Goal: Task Accomplishment & Management: Manage account settings

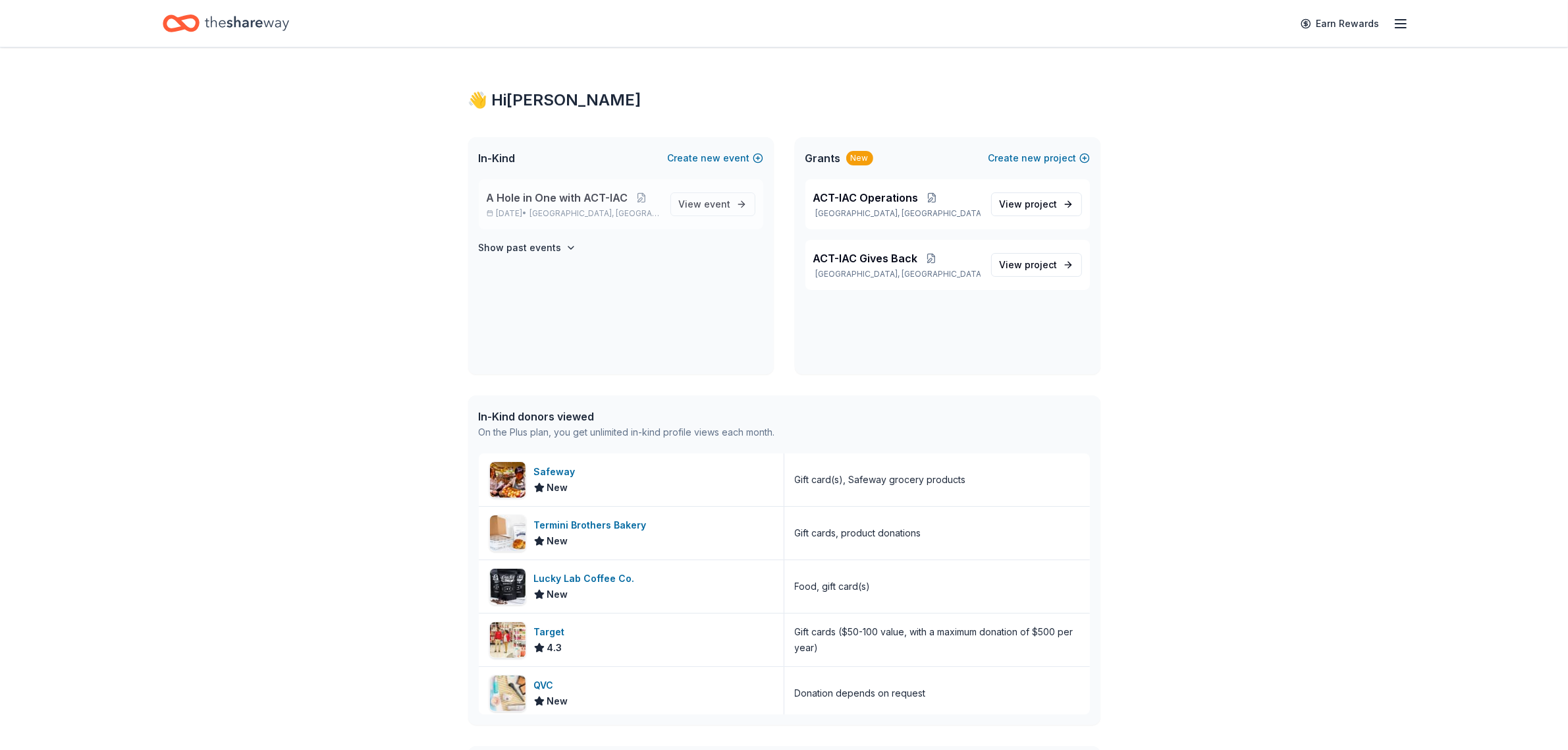
click at [603, 199] on span "A Hole in One with ACT-IAC" at bounding box center [557, 197] width 142 height 16
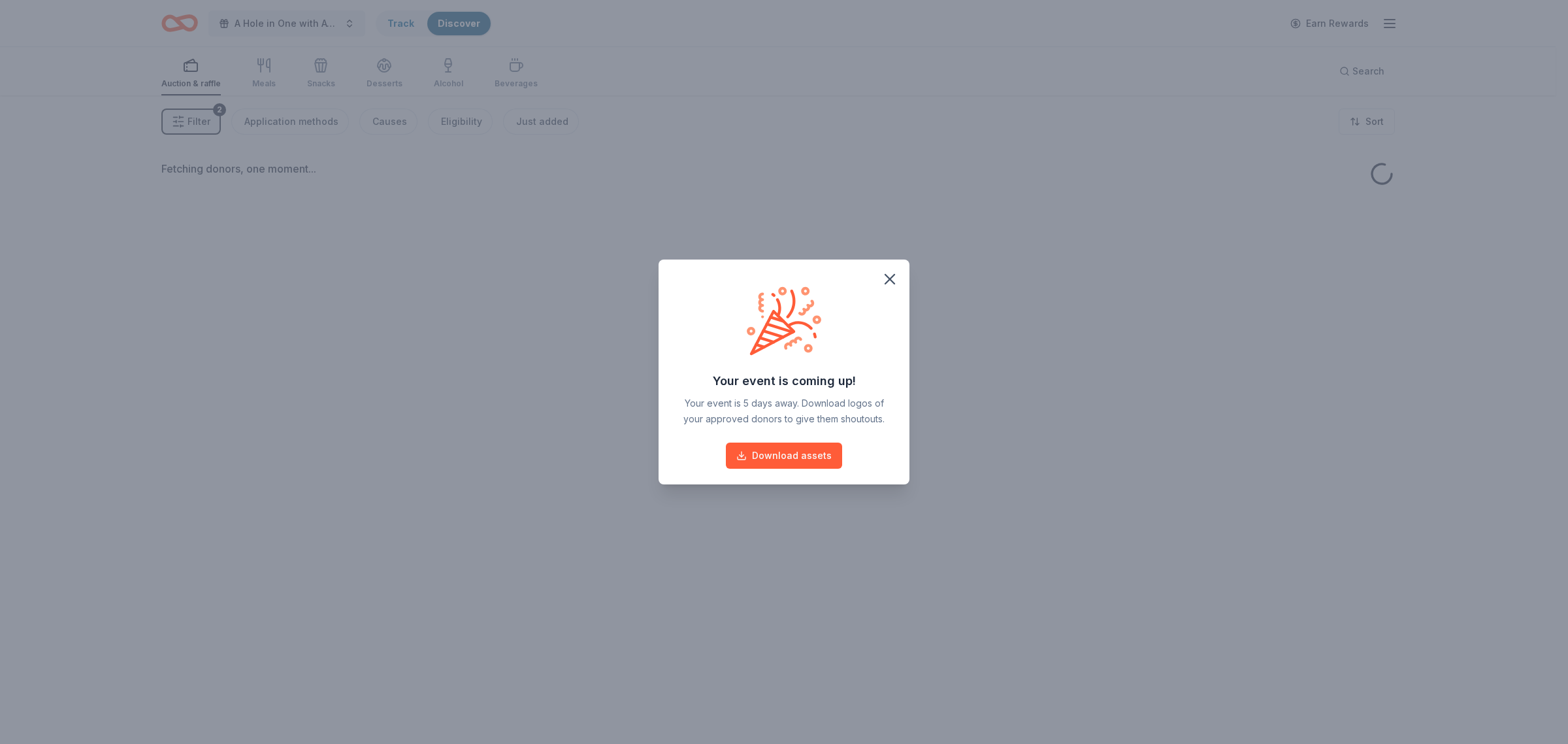
click at [888, 279] on icon "button" at bounding box center [890, 278] width 18 height 18
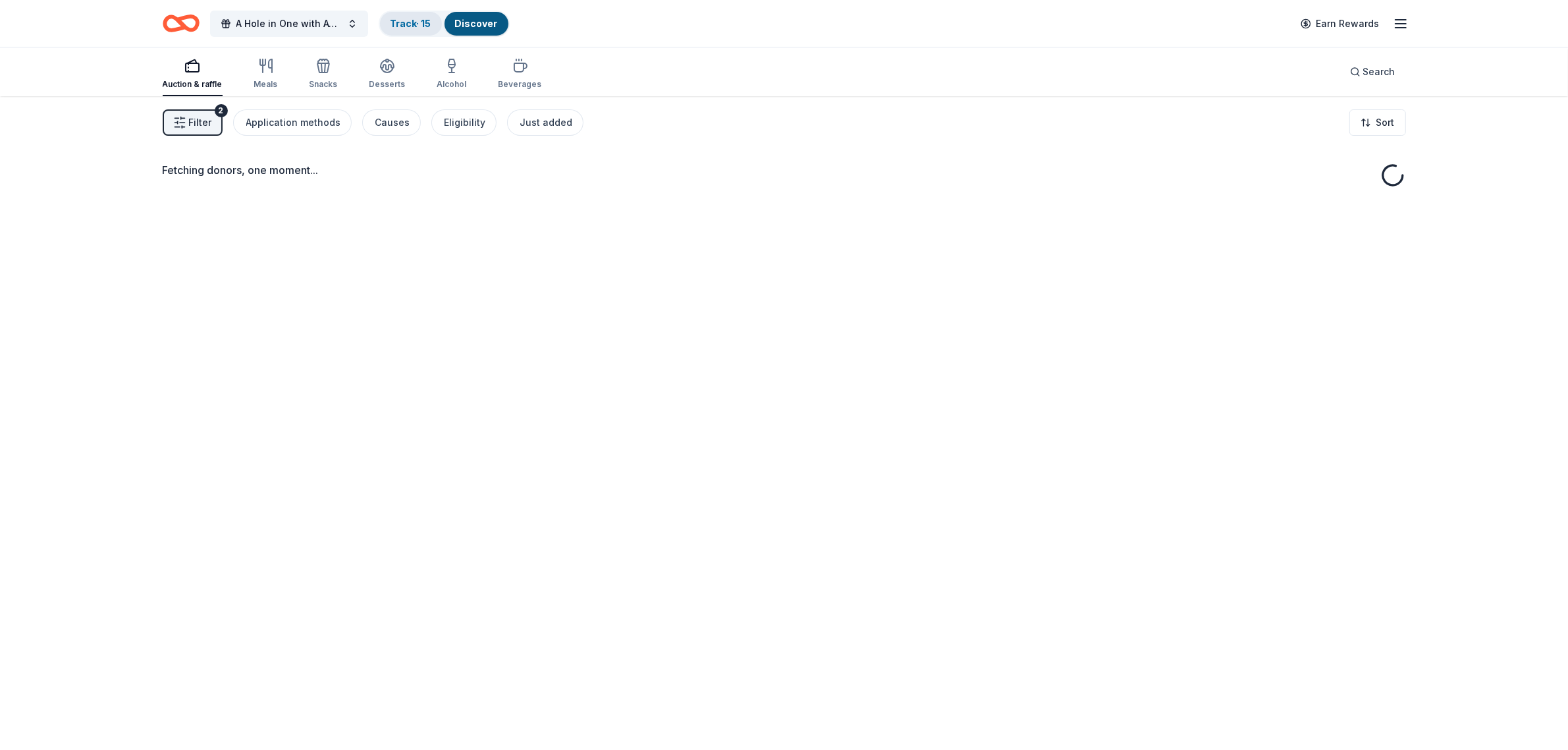
click at [405, 21] on link "Track · 15" at bounding box center [411, 23] width 41 height 12
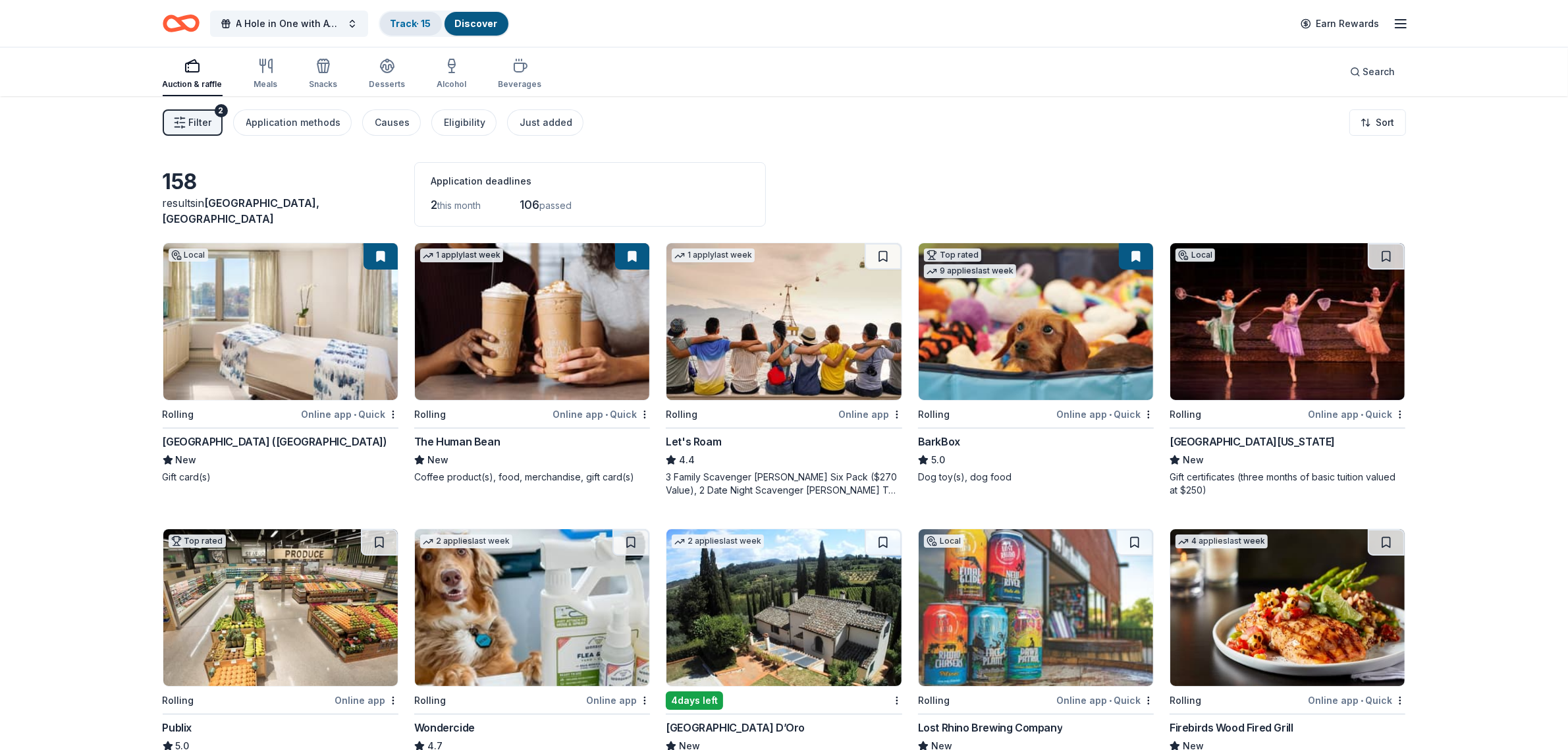
scroll to position [1, 0]
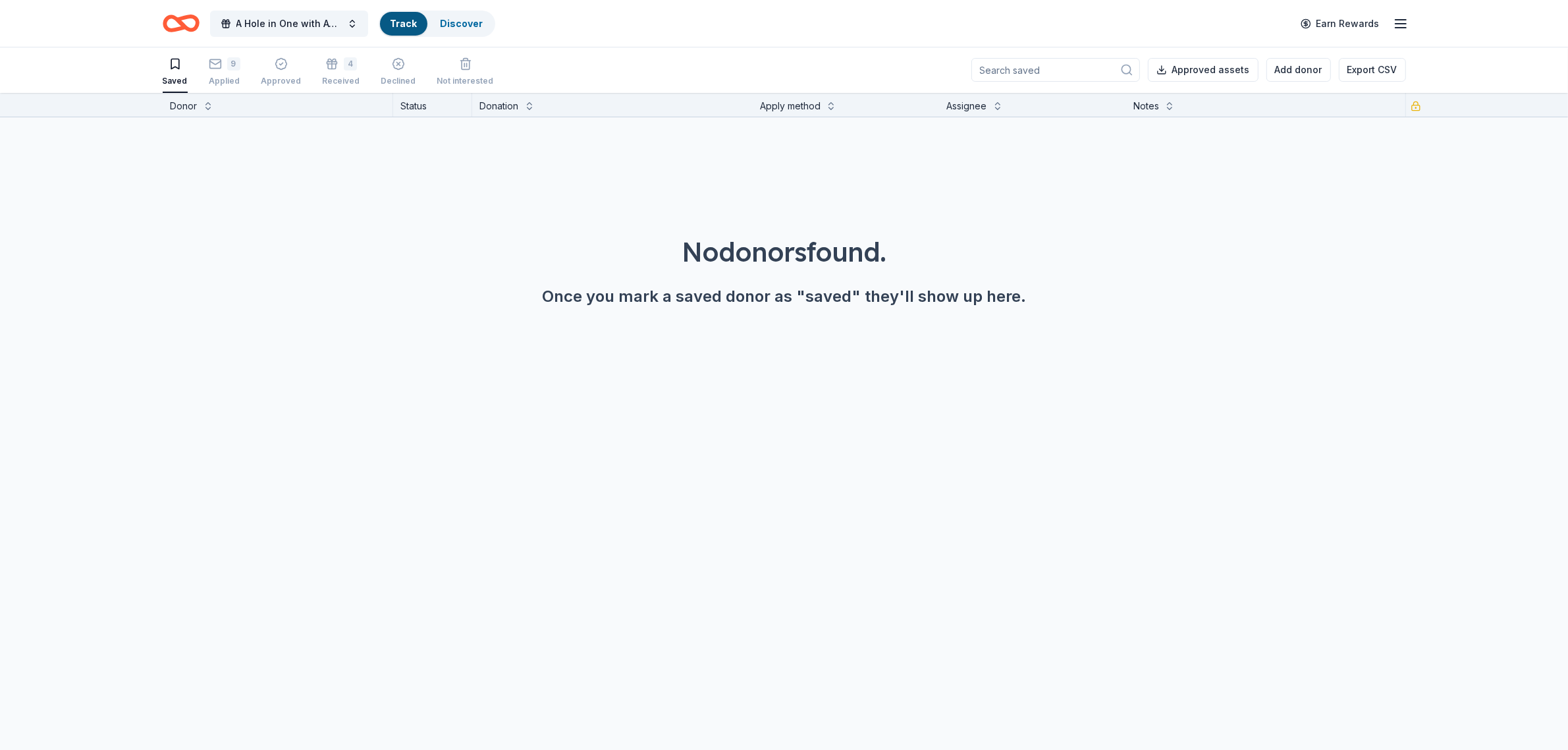
click at [405, 27] on link "Track" at bounding box center [403, 23] width 26 height 12
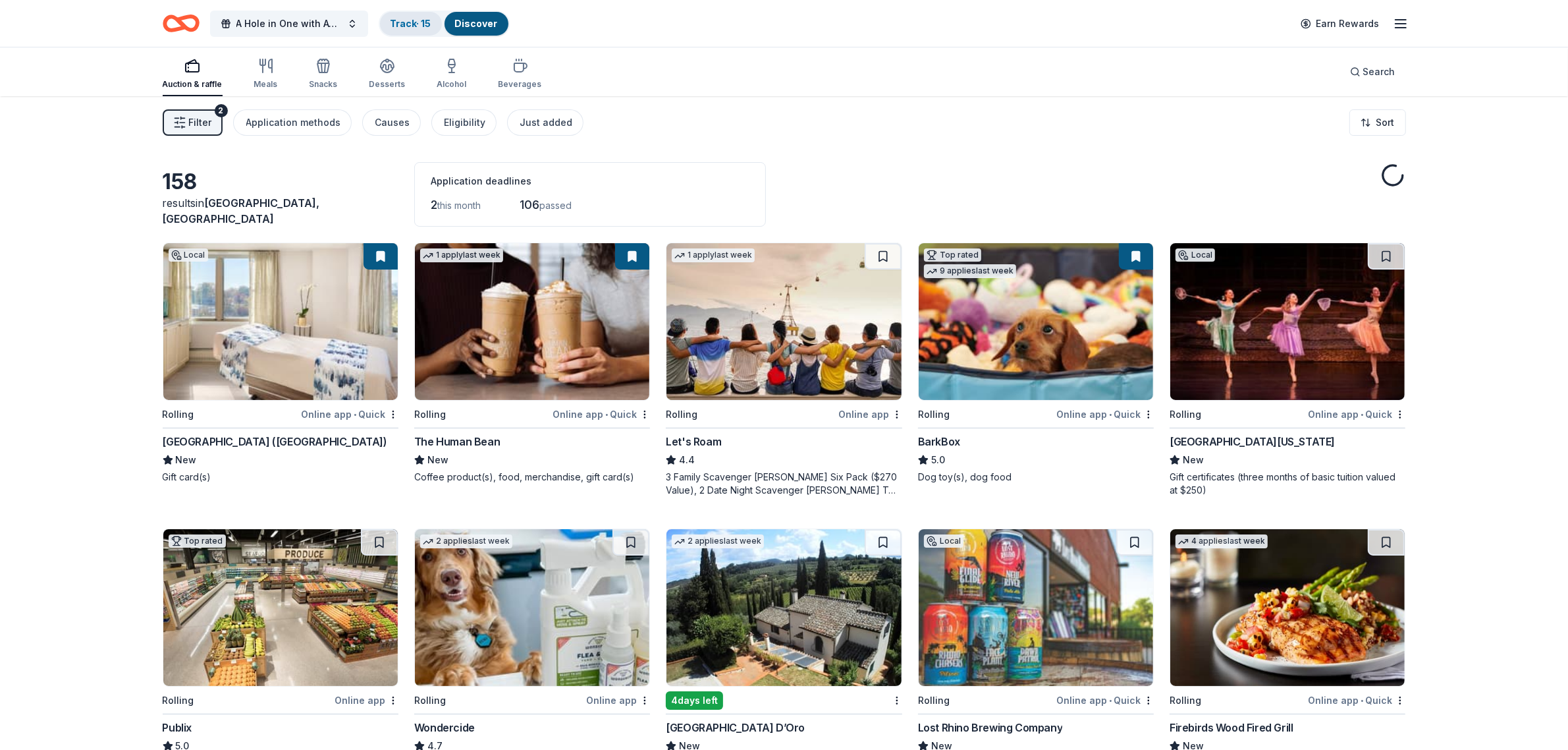
click at [419, 24] on link "Track · 15" at bounding box center [411, 23] width 41 height 12
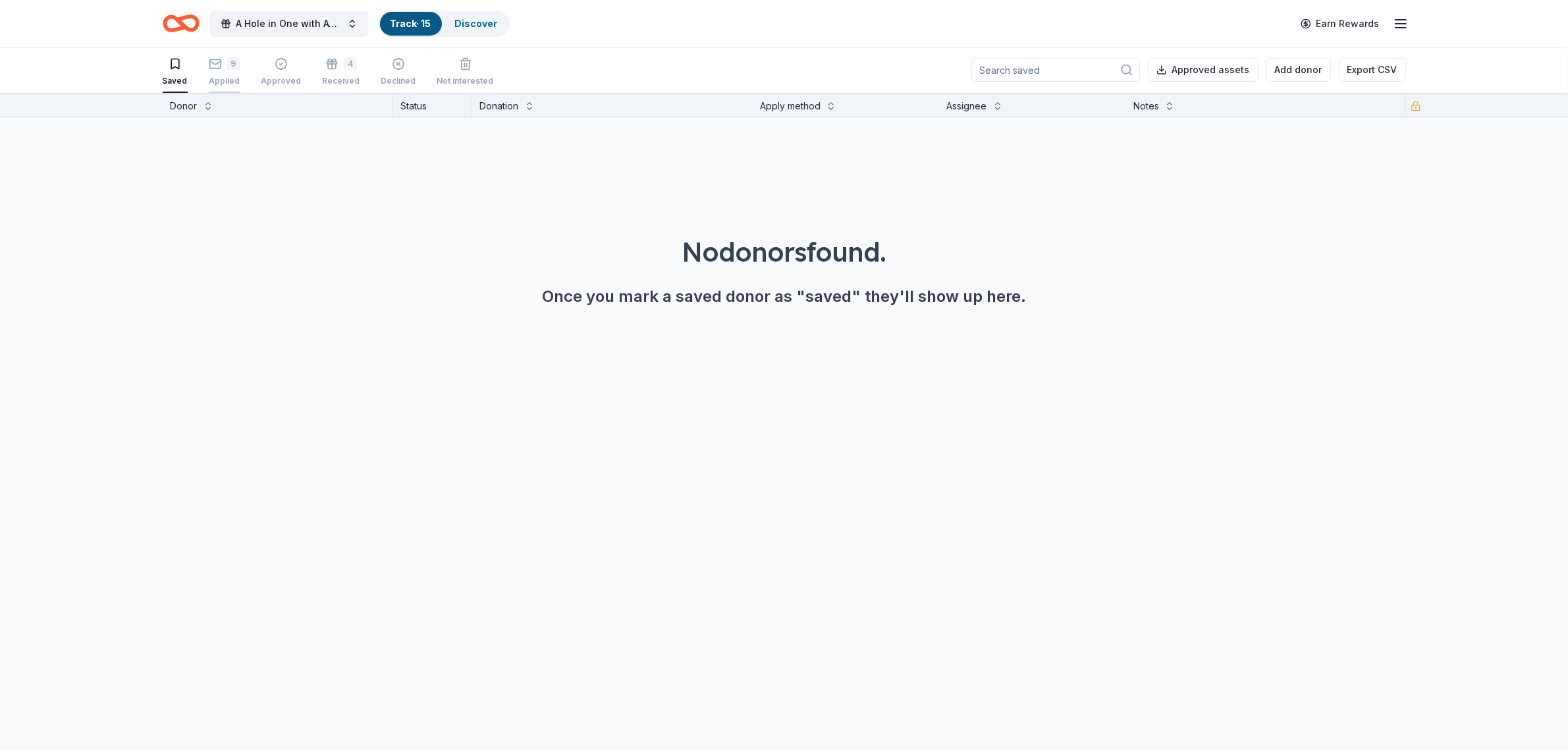
click at [213, 73] on div "9 Applied" at bounding box center [224, 72] width 32 height 29
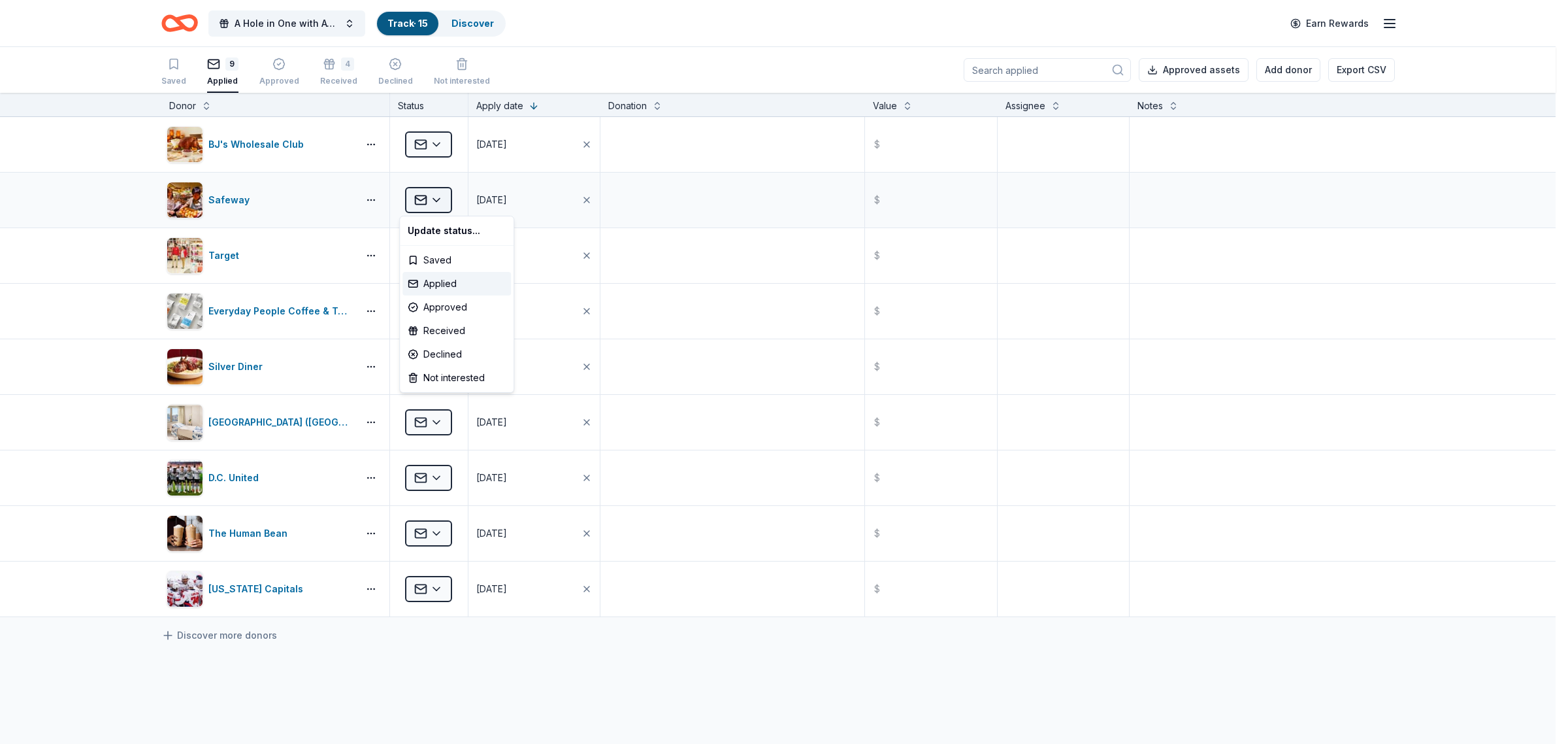
click at [420, 203] on html "A Hole in One with ACT-IAC Track · 15 Discover Earn Rewards Saved 9 Applied App…" at bounding box center [784, 372] width 1568 height 744
click at [463, 331] on div "Received" at bounding box center [456, 330] width 108 height 24
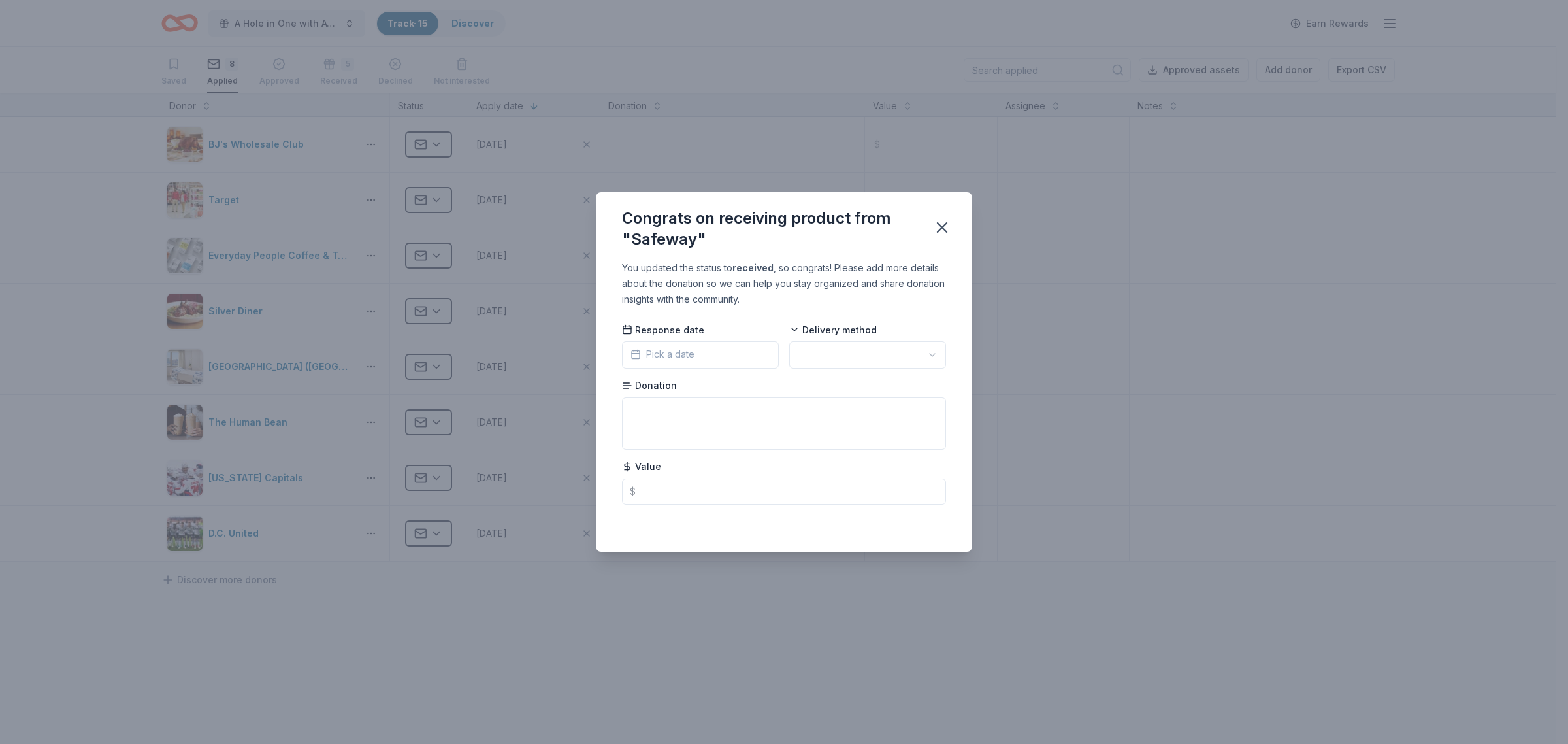
click at [682, 355] on span "Pick a date" at bounding box center [662, 354] width 64 height 15
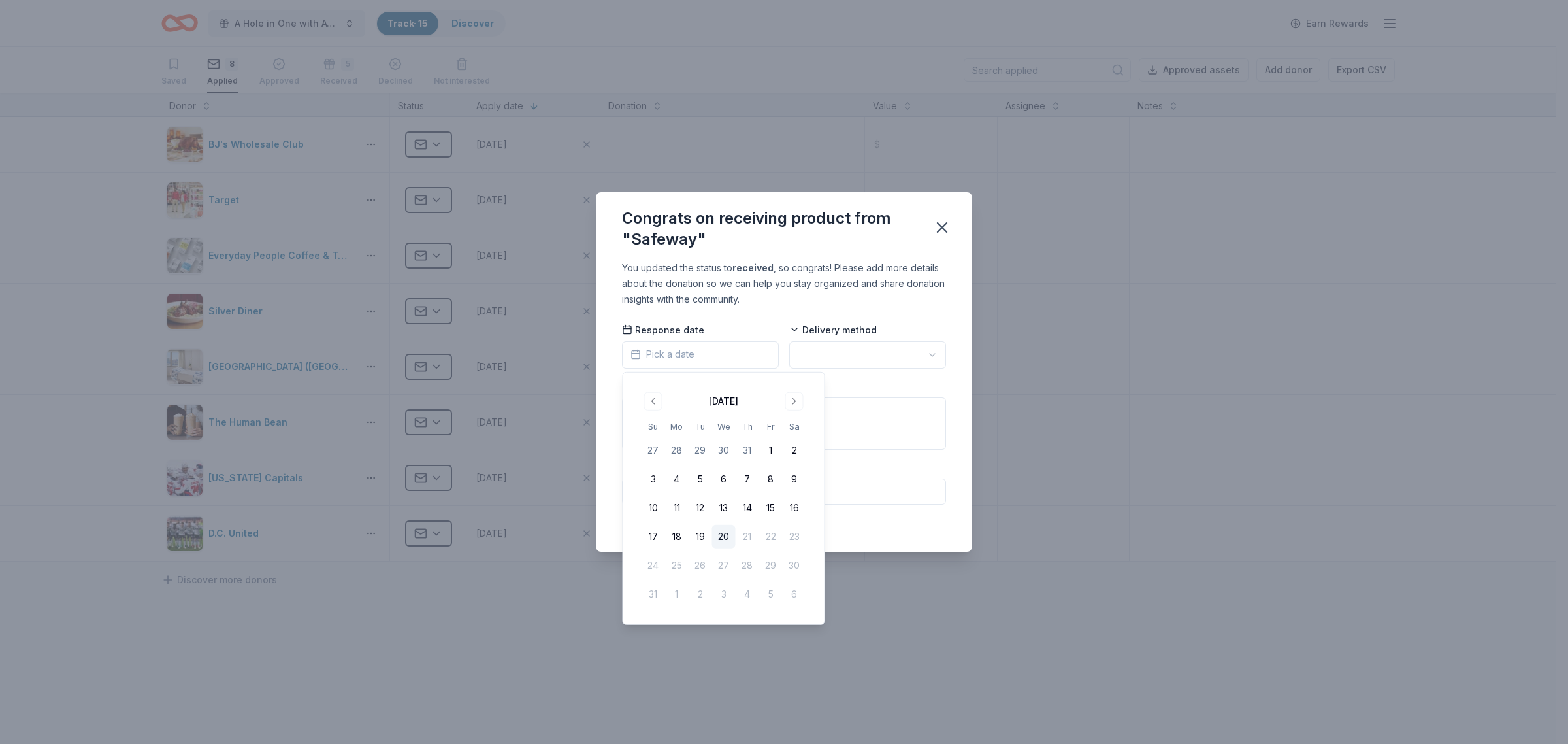
click at [832, 357] on html "A Hole in One with ACT-IAC Track · 15 Discover Earn Rewards Saved 8 Applied App…" at bounding box center [784, 372] width 1568 height 744
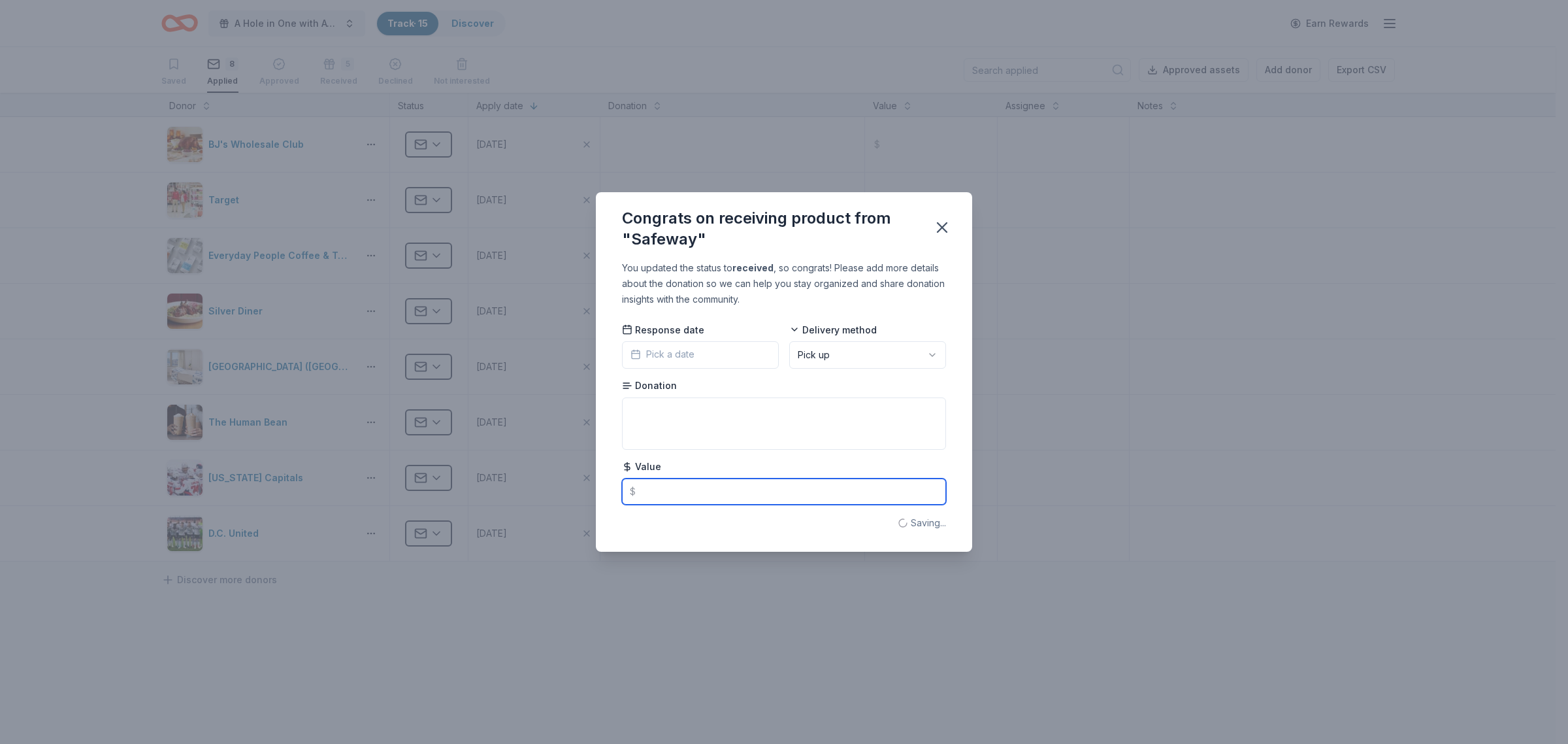
click at [740, 482] on input "text" at bounding box center [784, 491] width 324 height 26
type input "50.00"
click at [726, 429] on textarea at bounding box center [784, 424] width 324 height 52
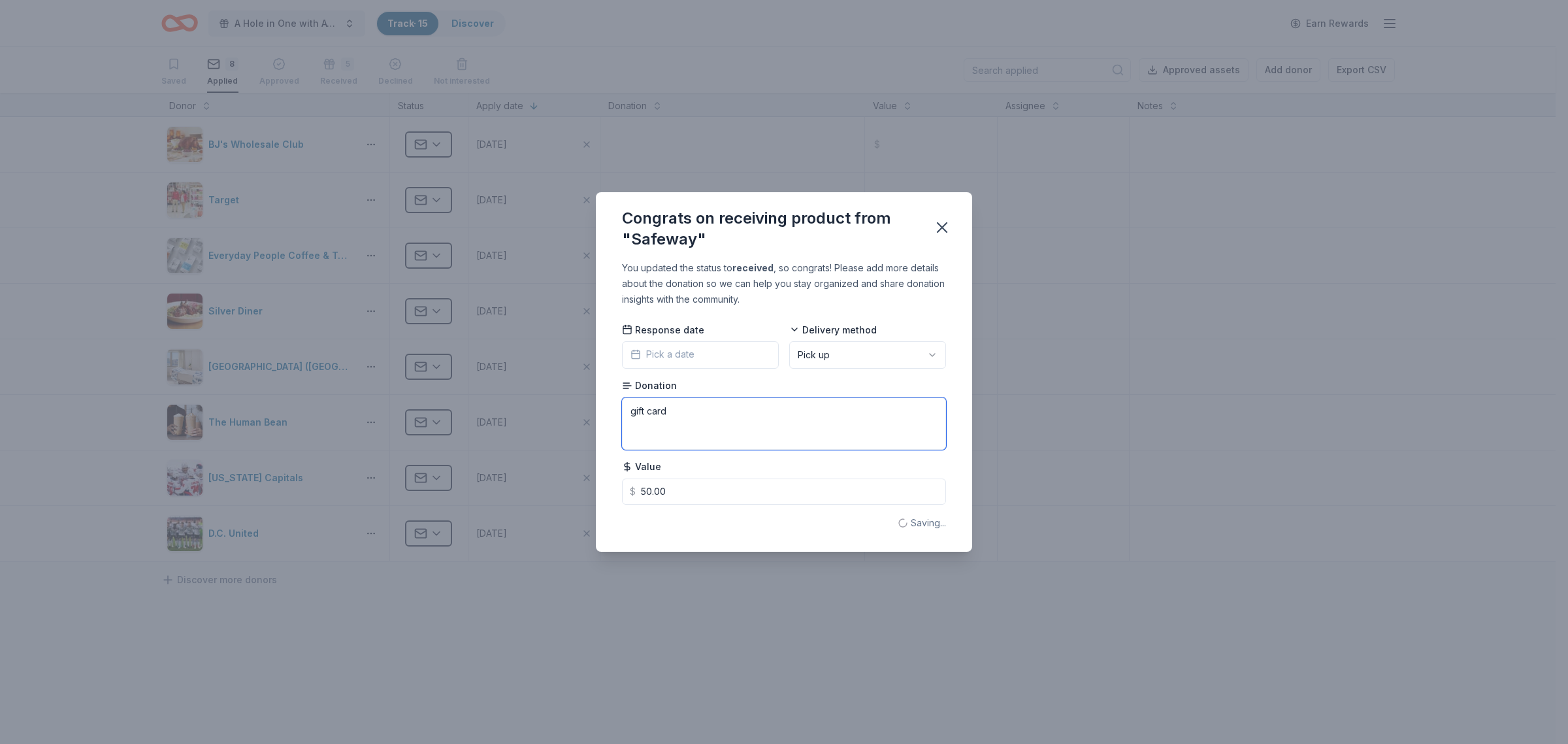
type textarea "gift card"
click at [693, 354] on span "Pick a date" at bounding box center [662, 354] width 64 height 15
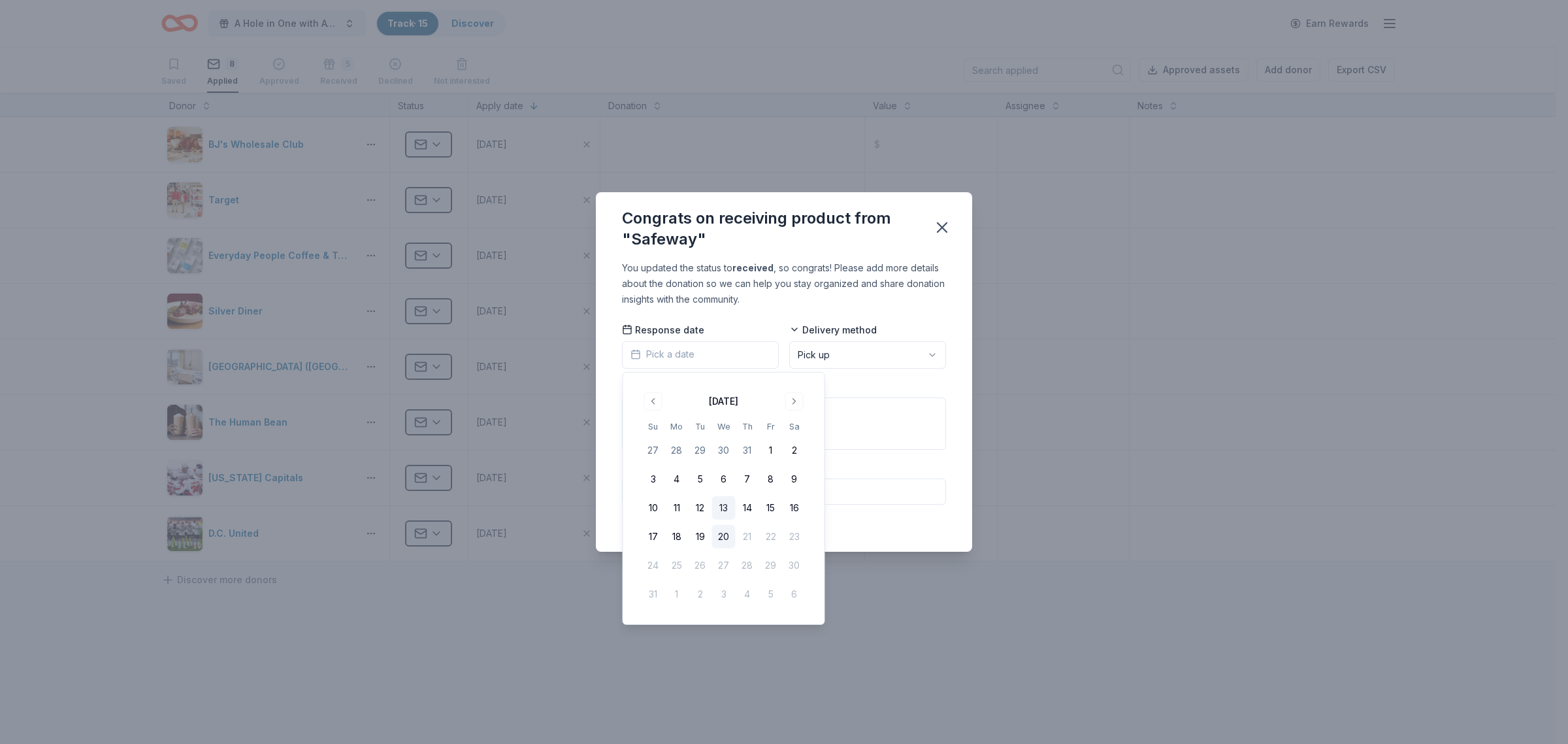
click at [730, 507] on button "13" at bounding box center [723, 507] width 24 height 24
click at [996, 505] on div "Congrats on receiving product from "Safeway" You updated the status to received…" at bounding box center [784, 372] width 1568 height 744
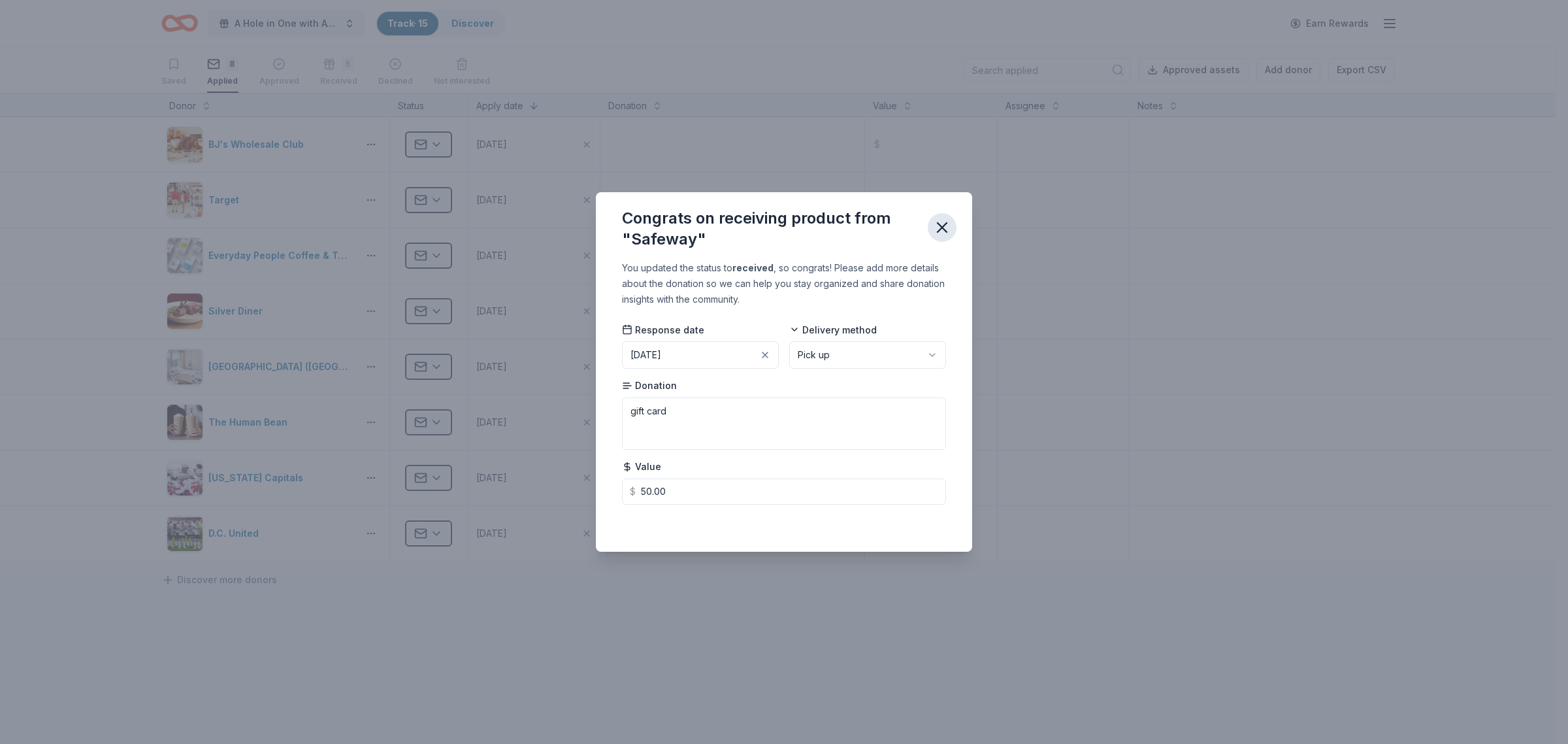
click at [949, 230] on icon "button" at bounding box center [941, 227] width 18 height 18
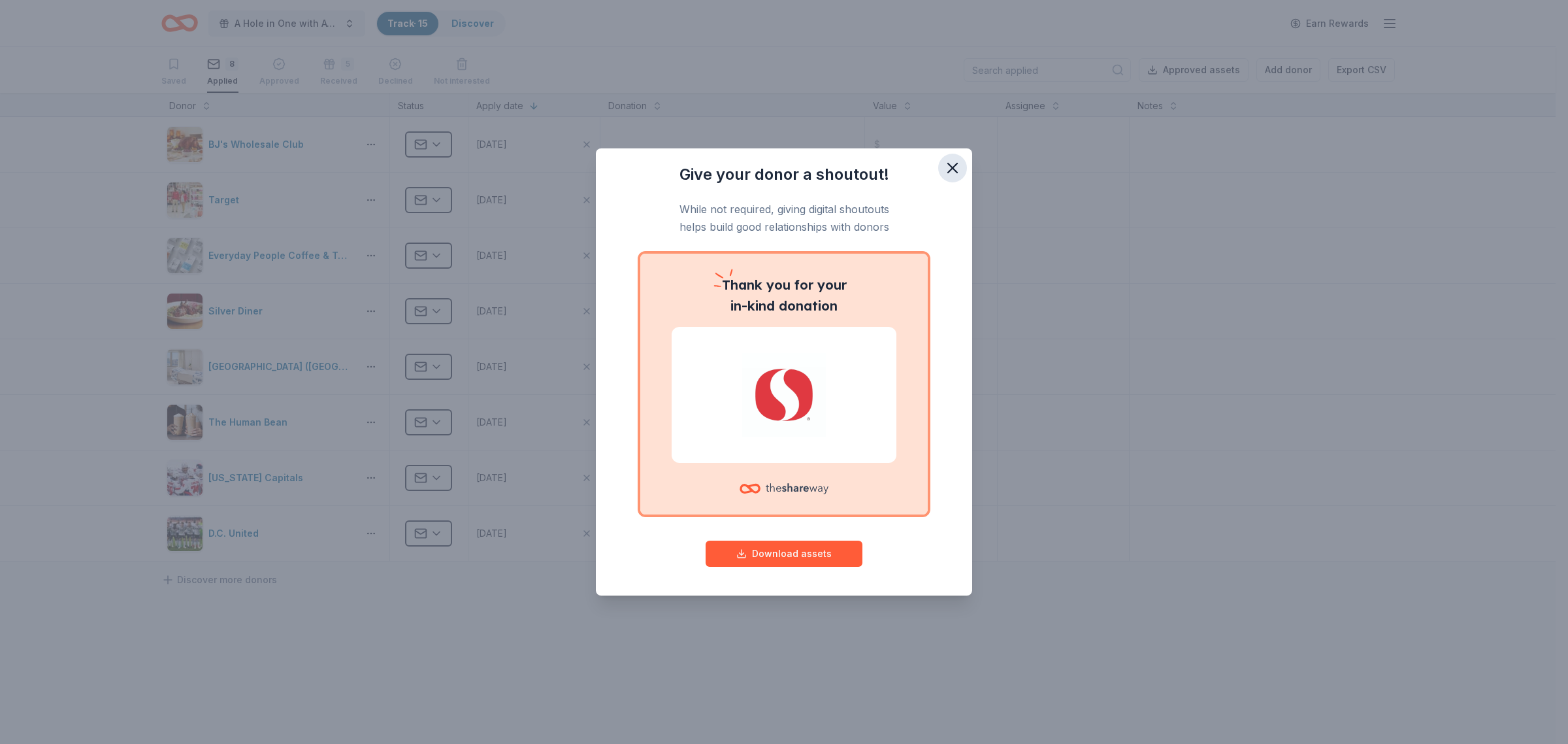
click at [951, 170] on icon "button" at bounding box center [953, 168] width 9 height 9
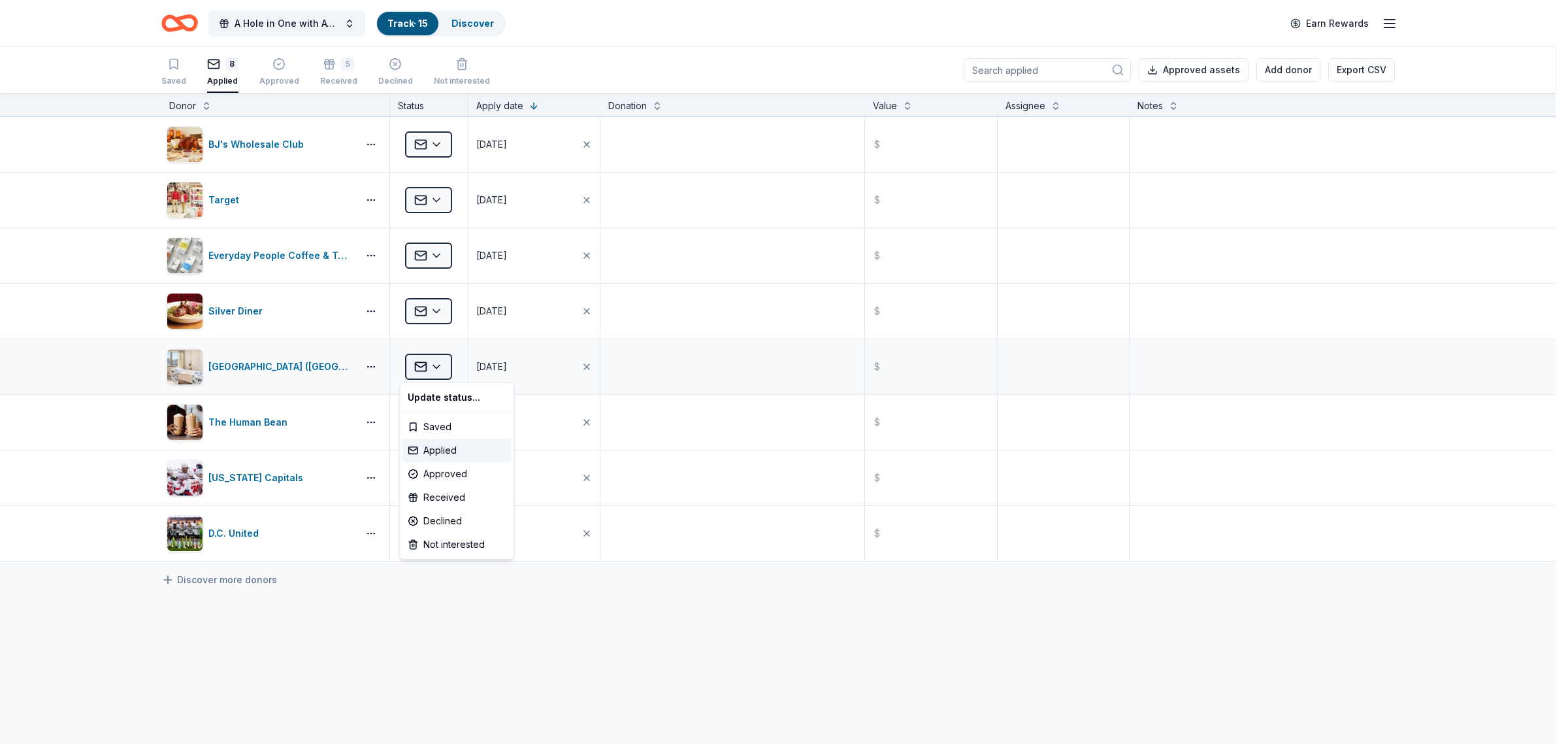
click at [411, 370] on html "A Hole in One with ACT-IAC Track · 15 Discover Earn Rewards Saved 8 Applied App…" at bounding box center [784, 372] width 1568 height 744
click at [456, 517] on div "Declined" at bounding box center [456, 521] width 108 height 24
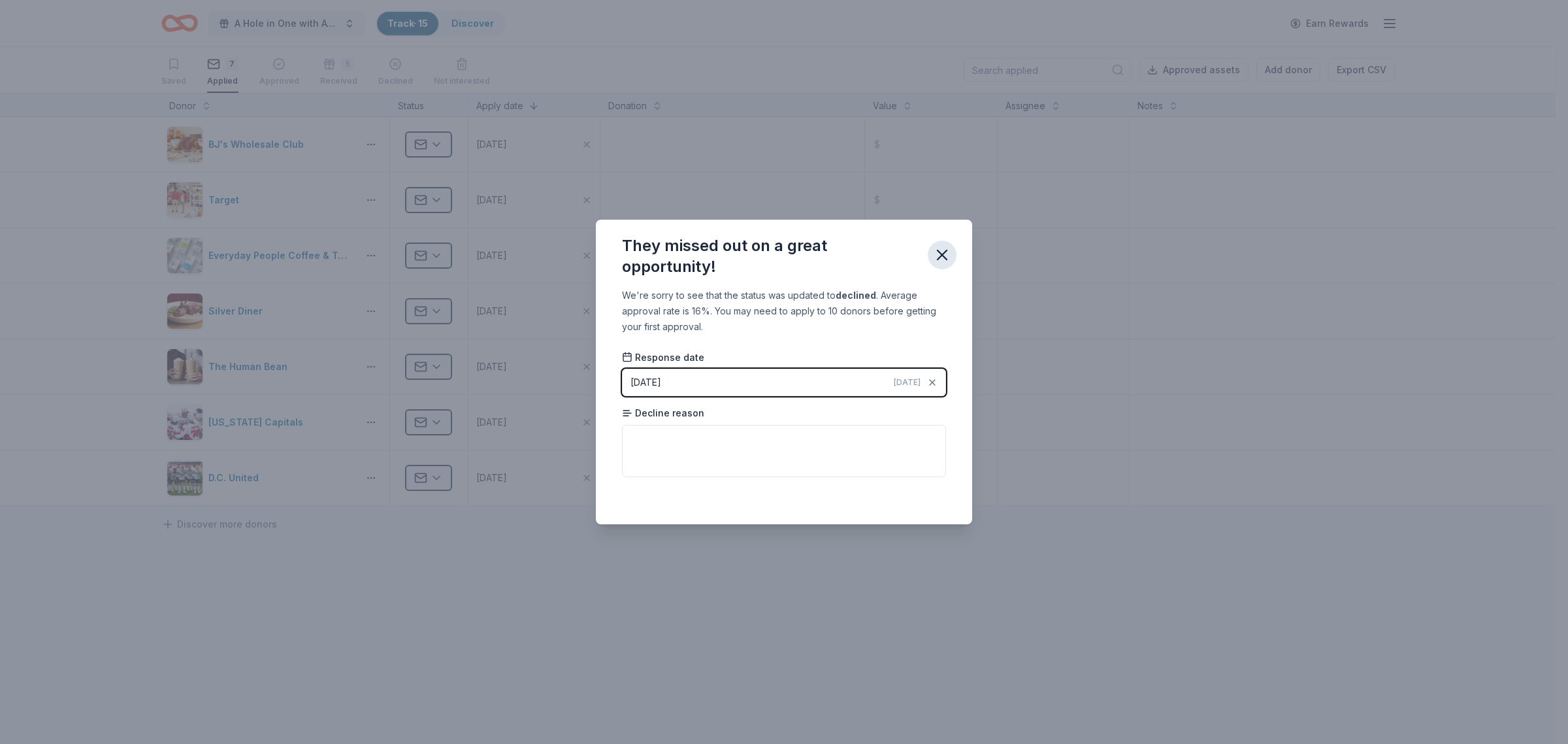
click at [942, 256] on icon "button" at bounding box center [942, 255] width 9 height 9
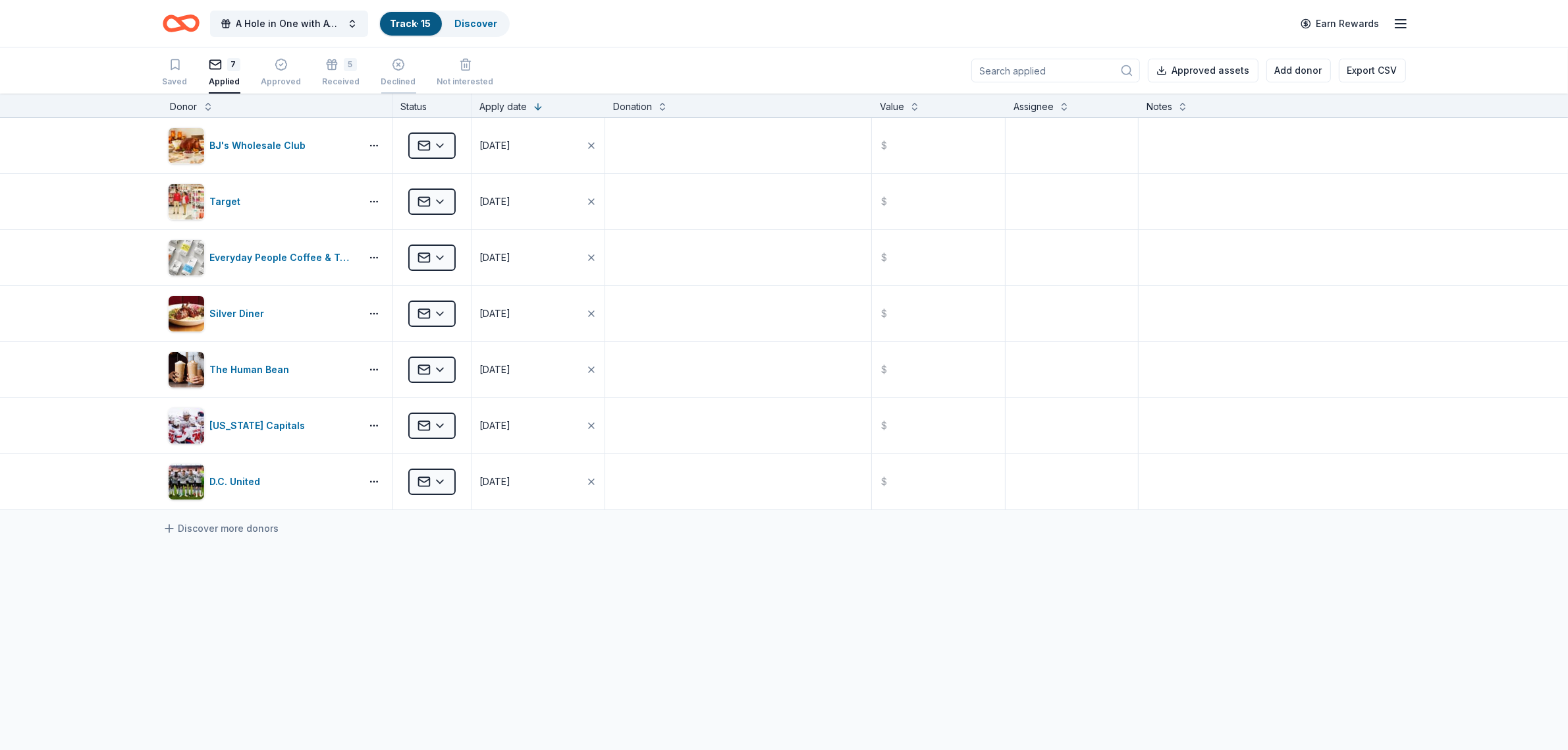
click at [382, 64] on div "button" at bounding box center [399, 57] width 35 height 13
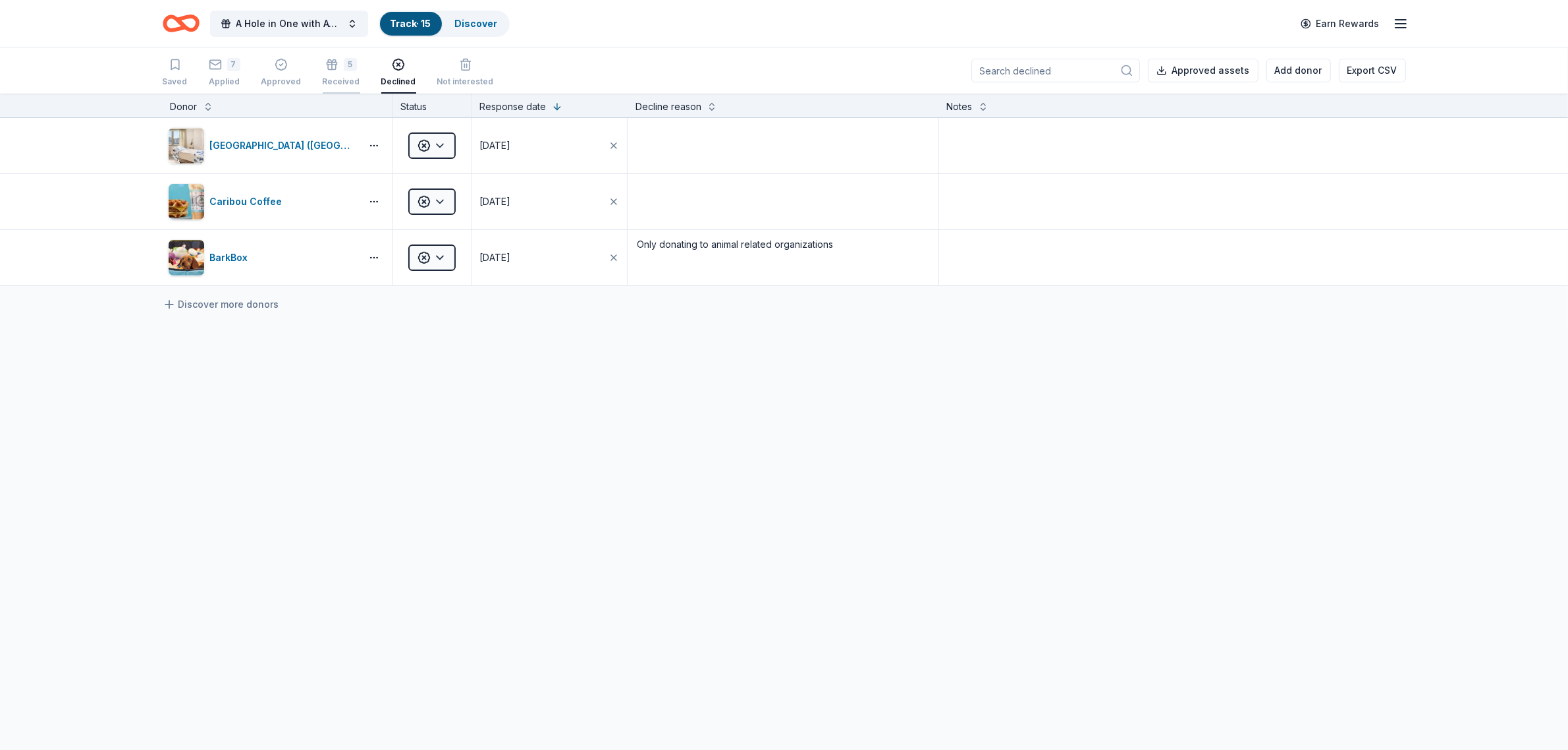
click at [329, 55] on icon "button" at bounding box center [332, 54] width 8 height 3
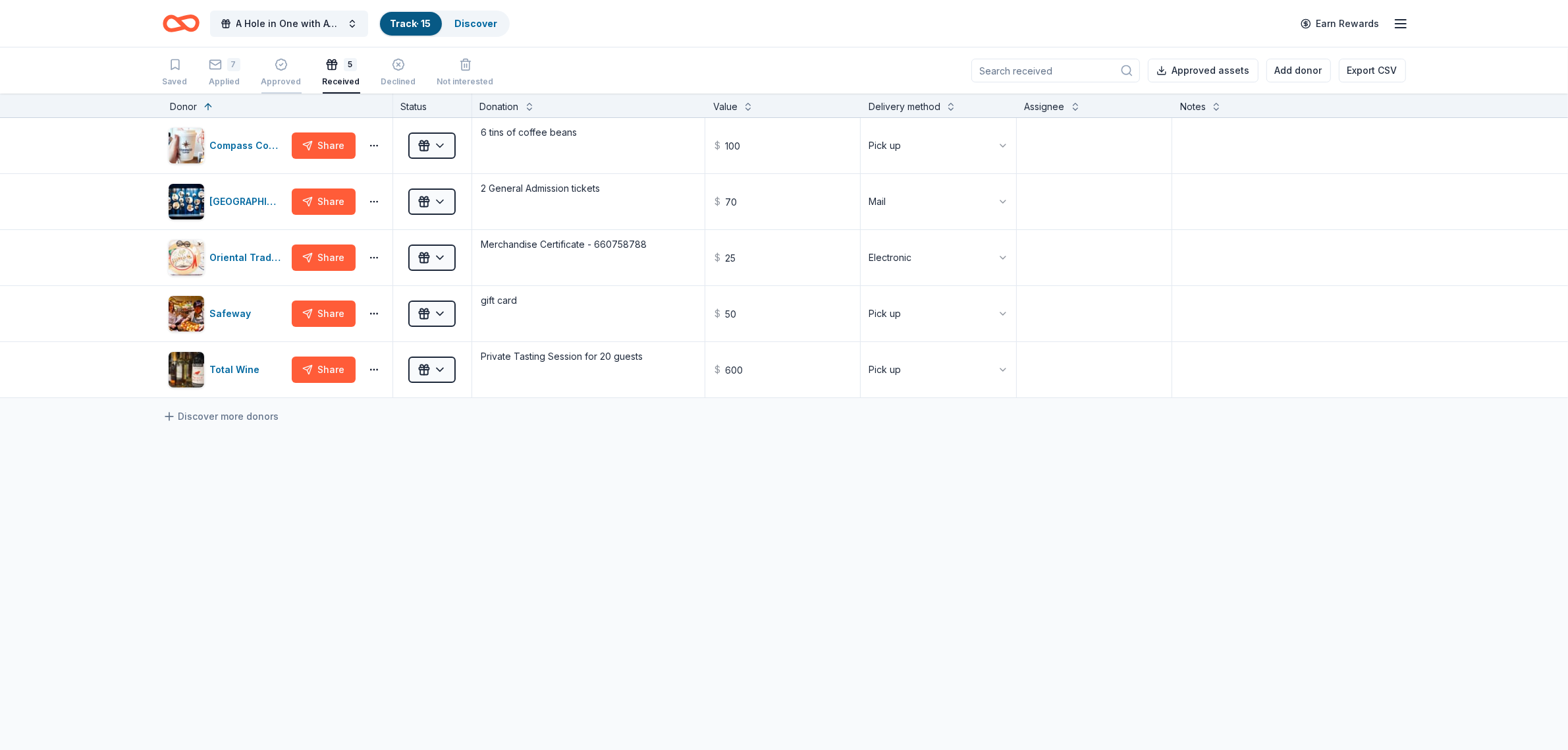
click at [288, 69] on div "button" at bounding box center [281, 64] width 40 height 13
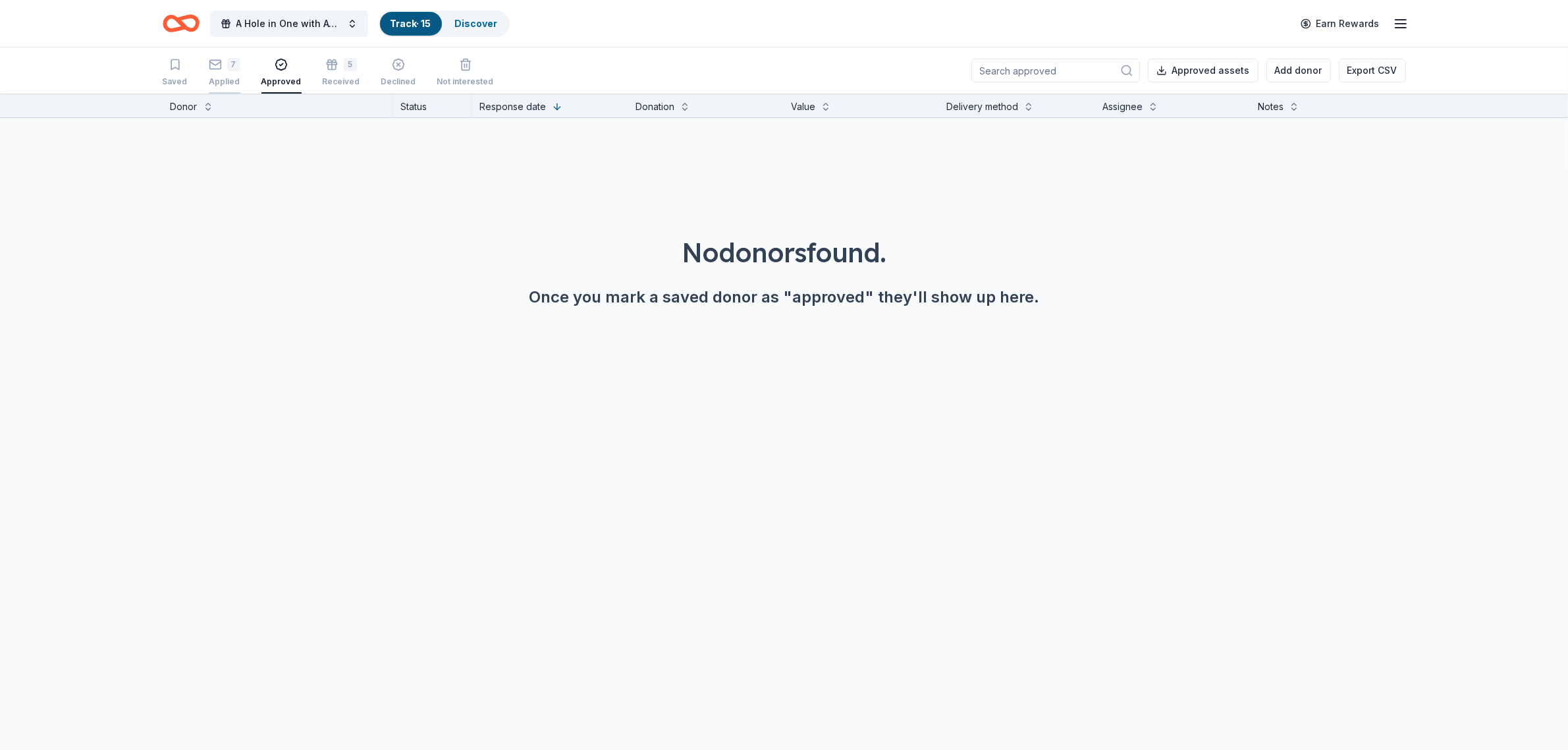
click at [228, 77] on div "Applied" at bounding box center [224, 82] width 32 height 11
